Goal: Task Accomplishment & Management: Complete application form

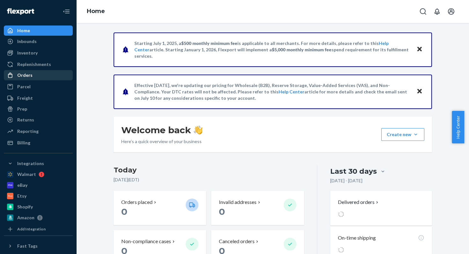
click at [39, 76] on div "Orders" at bounding box center [38, 75] width 68 height 9
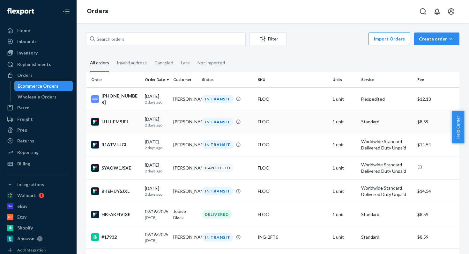
click at [108, 123] on div "H1H-EMSJEL" at bounding box center [115, 122] width 48 height 8
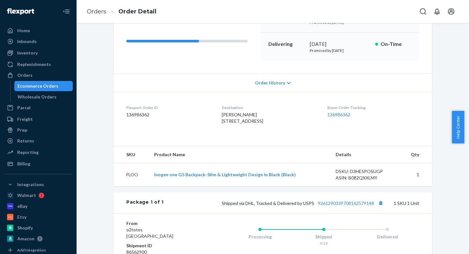
scroll to position [108, 0]
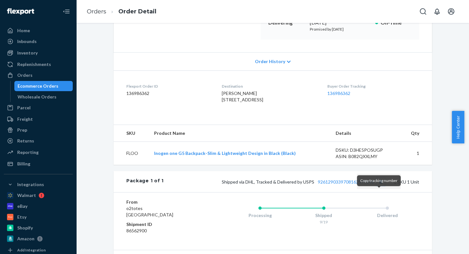
click at [377, 186] on button "Copy tracking number" at bounding box center [380, 182] width 8 height 8
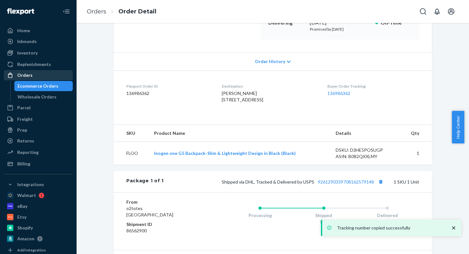
click at [41, 78] on div "Orders" at bounding box center [38, 75] width 68 height 9
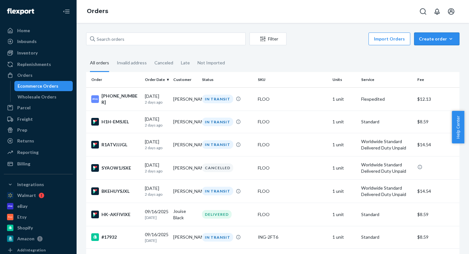
click at [419, 37] on div "Create order" at bounding box center [437, 39] width 36 height 6
click at [443, 52] on span "Ecommerce order" at bounding box center [441, 54] width 40 height 4
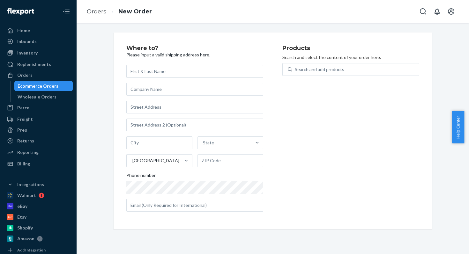
click at [164, 69] on input "text" at bounding box center [194, 71] width 137 height 13
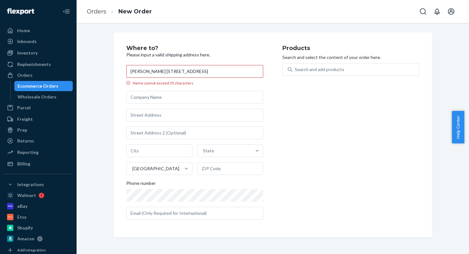
drag, startPoint x: 161, startPoint y: 72, endPoint x: 263, endPoint y: 65, distance: 101.4
click at [263, 66] on div "Where to? Please input a valid shipping address here. [PERSON_NAME] [STREET_ADD…" at bounding box center [204, 135] width 156 height 180
drag, startPoint x: 240, startPoint y: 70, endPoint x: 164, endPoint y: 71, distance: 75.9
click at [164, 71] on input "[PERSON_NAME] [STREET_ADDRESS]" at bounding box center [194, 71] width 137 height 13
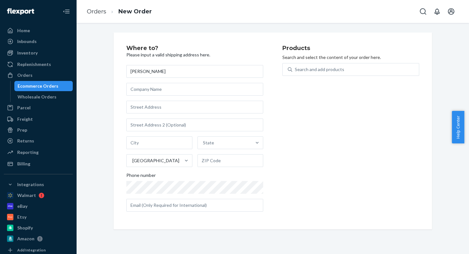
type input "[PERSON_NAME]"
click at [143, 109] on input "text" at bounding box center [194, 107] width 137 height 13
paste input "[PERSON_NAME] [STREET_ADDRESS]"
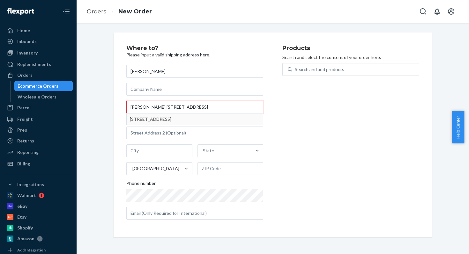
drag, startPoint x: 162, startPoint y: 108, endPoint x: 124, endPoint y: 101, distance: 38.6
click at [126, 101] on input "[PERSON_NAME] [STREET_ADDRESS]" at bounding box center [194, 107] width 137 height 13
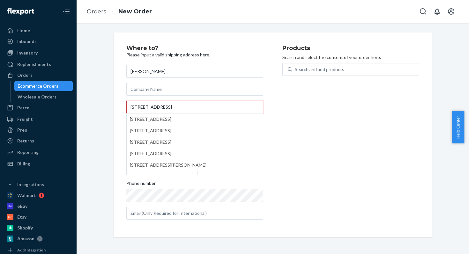
drag, startPoint x: 165, startPoint y: 106, endPoint x: 210, endPoint y: 104, distance: 45.0
click at [210, 106] on input "[STREET_ADDRESS]" at bounding box center [194, 107] width 137 height 13
type input "[STREET_ADDRESS]"
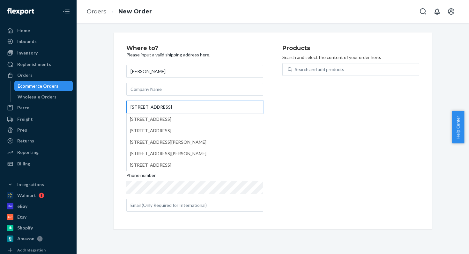
drag, startPoint x: 169, startPoint y: 107, endPoint x: 114, endPoint y: 104, distance: 55.3
click at [116, 104] on div "Where to? Please input a valid shipping address here. [PERSON_NAME] 1924 Fishpo…" at bounding box center [273, 131] width 318 height 197
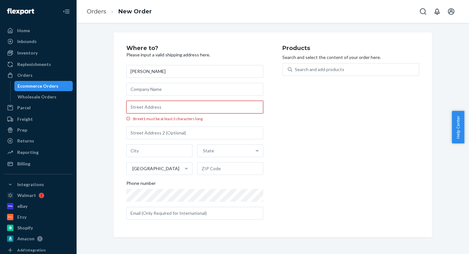
paste input "[PERSON_NAME] [STREET_ADDRESS]"
type input "[PERSON_NAME] [STREET_ADDRESS]"
type input "[GEOGRAPHIC_DATA]"
type input "27828"
type input "[STREET_ADDRESS]"
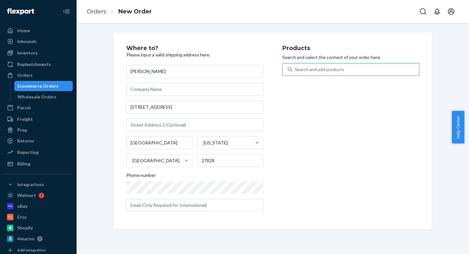
click at [320, 67] on div "Search and add products" at bounding box center [319, 69] width 49 height 6
click at [295, 67] on input "Search and add products" at bounding box center [295, 69] width 1 height 6
type input "floo"
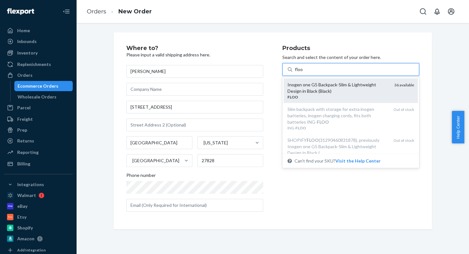
click at [309, 87] on div "Inogen one G5 Backpack-Slim & Lightweight Design in Black (Black)" at bounding box center [338, 88] width 102 height 13
click at [303, 73] on input "floo" at bounding box center [299, 69] width 8 height 6
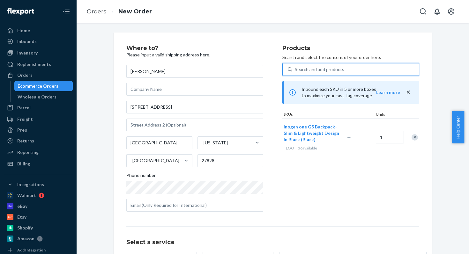
scroll to position [68, 0]
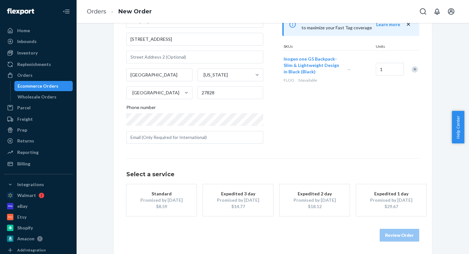
click at [159, 200] on div "Promised by [DATE]" at bounding box center [161, 200] width 51 height 6
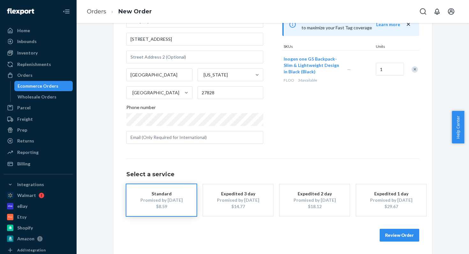
click at [403, 231] on button "Review Order" at bounding box center [400, 235] width 40 height 13
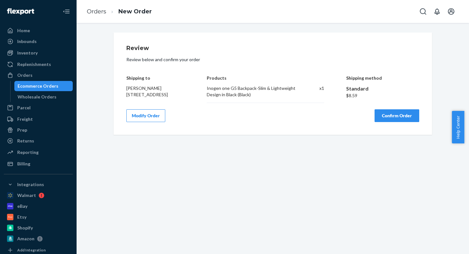
scroll to position [0, 0]
click at [396, 115] on button "Confirm Order" at bounding box center [397, 115] width 45 height 13
